Goal: Check status

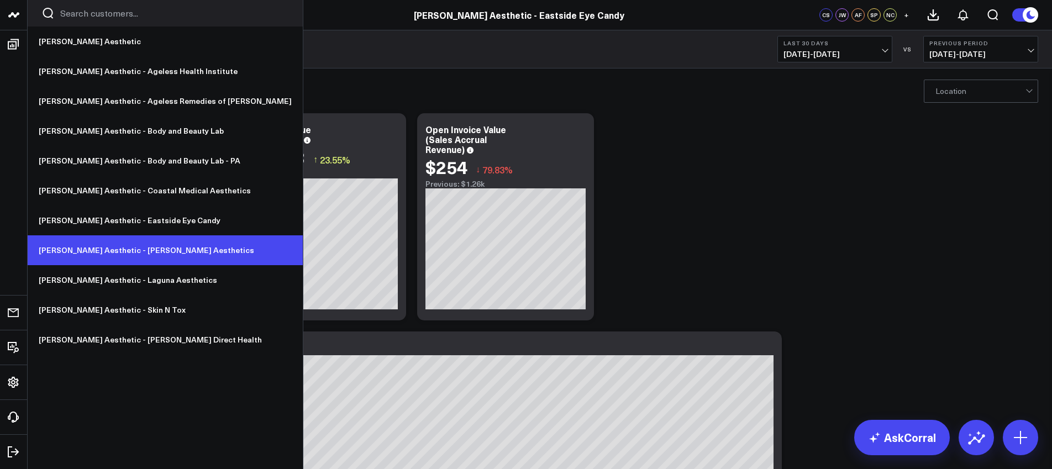
click at [112, 254] on link "[PERSON_NAME] Aesthetic - [PERSON_NAME] Aesthetics" at bounding box center [165, 250] width 275 height 30
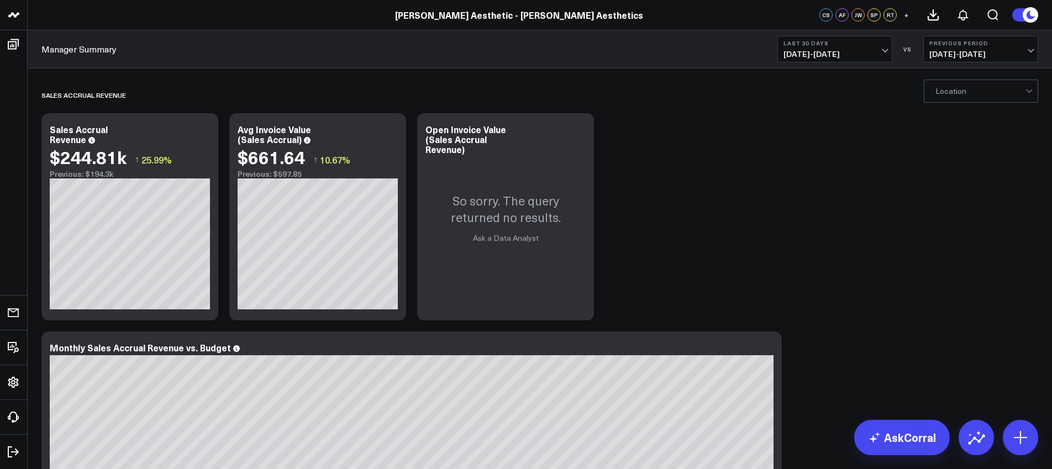
click at [830, 54] on span "[DATE] - [DATE]" at bounding box center [835, 54] width 103 height 9
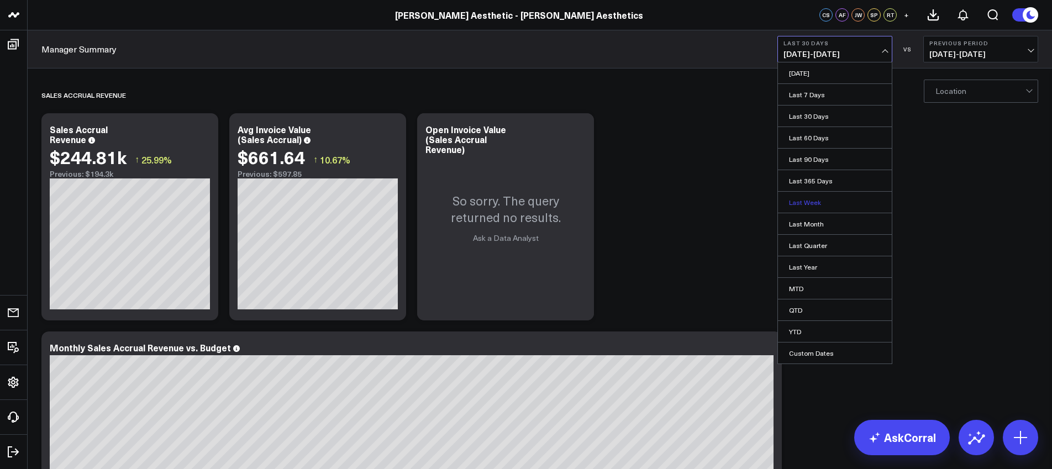
click at [817, 199] on link "Last Week" at bounding box center [835, 202] width 114 height 21
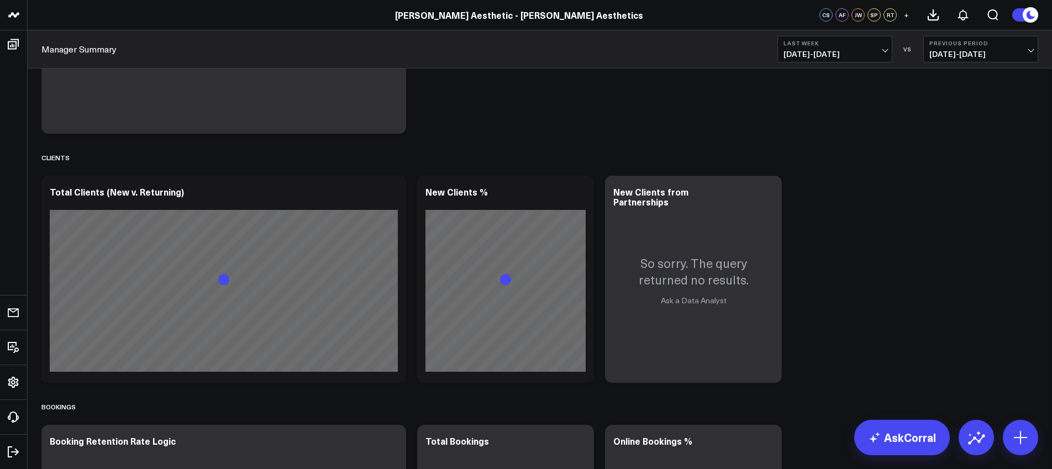
scroll to position [920, 0]
